Goal: Transaction & Acquisition: Purchase product/service

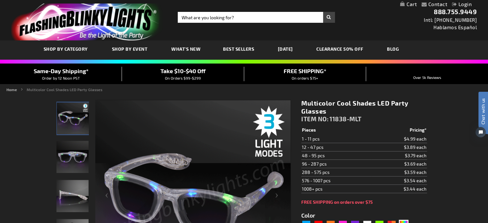
scroll to position [64, 0]
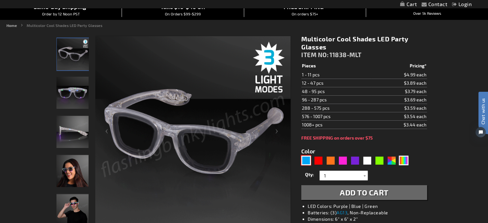
click at [306, 161] on div "Blue" at bounding box center [306, 161] width 10 height 10
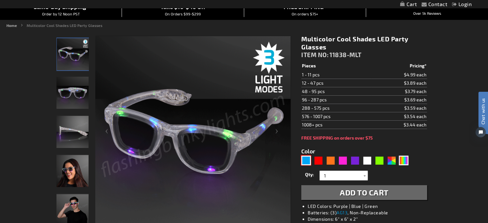
type input "5629"
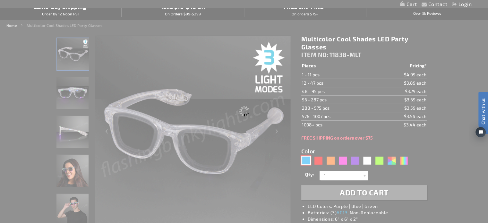
type input "11838-BL"
type input "Customize - Blue Cool Shades Light Up Party Glasses - ITEM NO: 11838-BL"
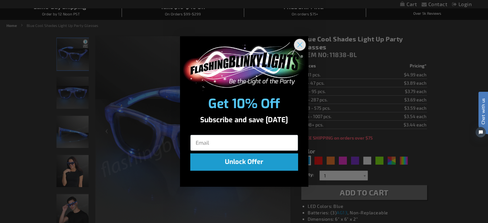
click at [300, 44] on circle "Close dialog" at bounding box center [299, 44] width 11 height 11
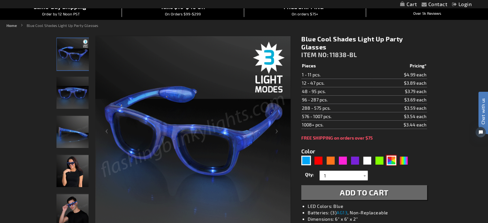
click at [394, 160] on div "AST" at bounding box center [391, 161] width 10 height 10
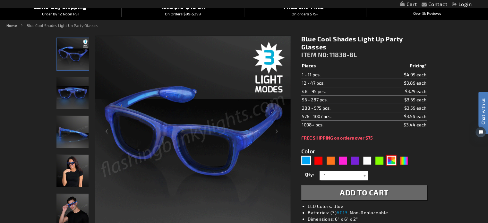
type input "5630"
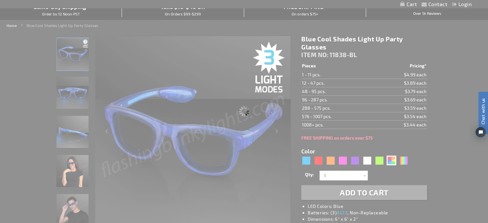
type input "11838-AST"
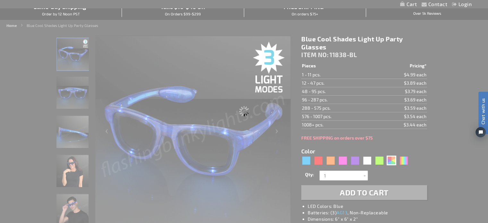
type input "Customize - Assorted Cool Shades LED Party Glasses - ITEM NO: 11838-AST"
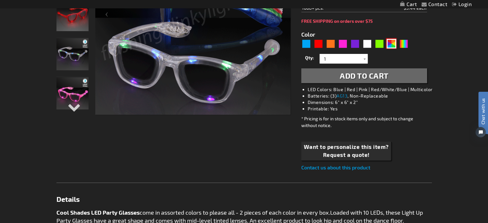
scroll to position [117, 0]
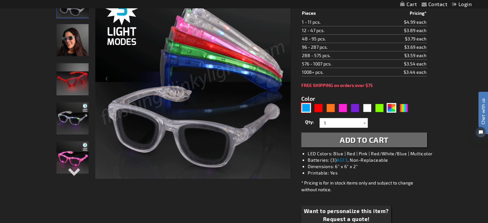
click at [309, 103] on div "Blue" at bounding box center [306, 108] width 10 height 10
type input "5629"
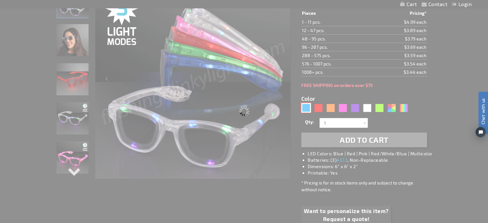
type input "11838-BL"
type input "Customize - Blue Cool Shades Light Up Party Glasses - ITEM NO: 11838-BL"
